Goal: Task Accomplishment & Management: Manage account settings

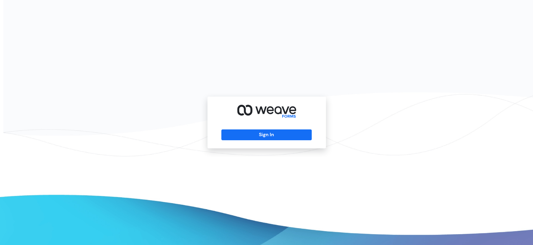
click at [249, 129] on div "Sign In" at bounding box center [266, 123] width 118 height 52
click at [248, 133] on button "Sign In" at bounding box center [266, 135] width 90 height 11
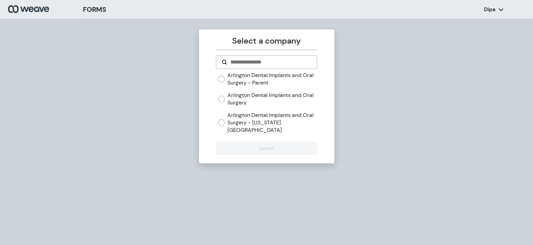
click at [257, 95] on label "Arlington Dental Implants and Oral Surgery" at bounding box center [272, 99] width 90 height 15
click at [225, 100] on div "Arlington Dental Implants and Oral Surgery" at bounding box center [267, 99] width 99 height 15
click at [224, 102] on div "Arlington Dental Implants and Oral Surgery" at bounding box center [267, 99] width 99 height 15
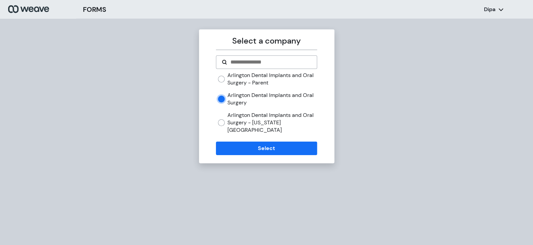
click at [235, 134] on form "Arlington Dental Implants and Oral Surgery - Parent [GEOGRAPHIC_DATA] Dental Im…" at bounding box center [266, 106] width 101 height 100
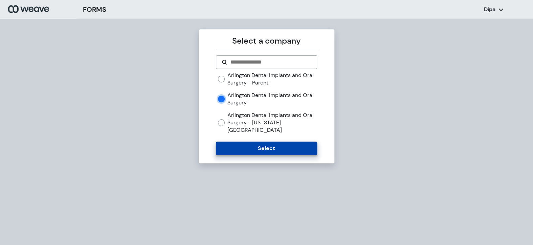
click at [235, 142] on button "Select" at bounding box center [266, 149] width 101 height 14
